Goal: Transaction & Acquisition: Register for event/course

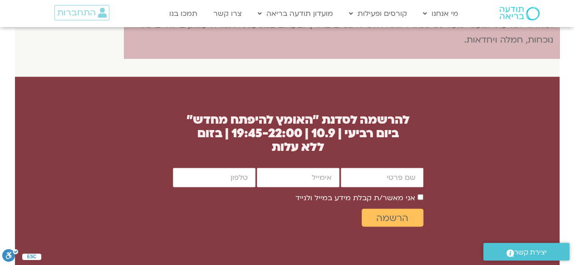
scroll to position [771, 0]
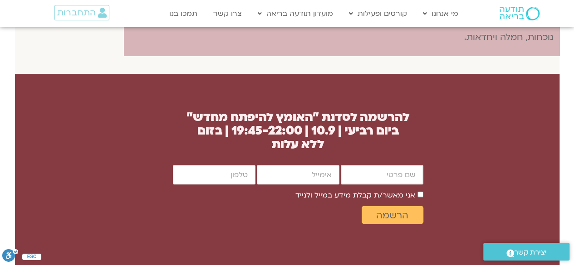
click at [384, 179] on input "firstname" at bounding box center [382, 174] width 83 height 19
type input "מירב חיימוביץ'"
type input "meyravik2711@gmail.com"
type input "0506460040"
click at [409, 214] on span "הרשמה" at bounding box center [392, 215] width 40 height 10
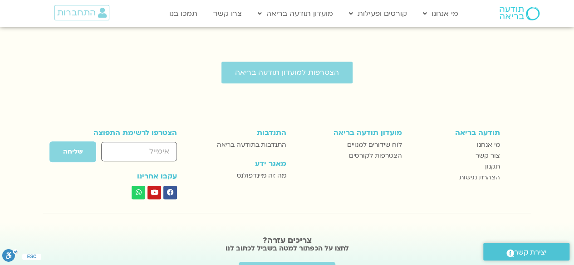
scroll to position [272, 0]
